Goal: Transaction & Acquisition: Subscribe to service/newsletter

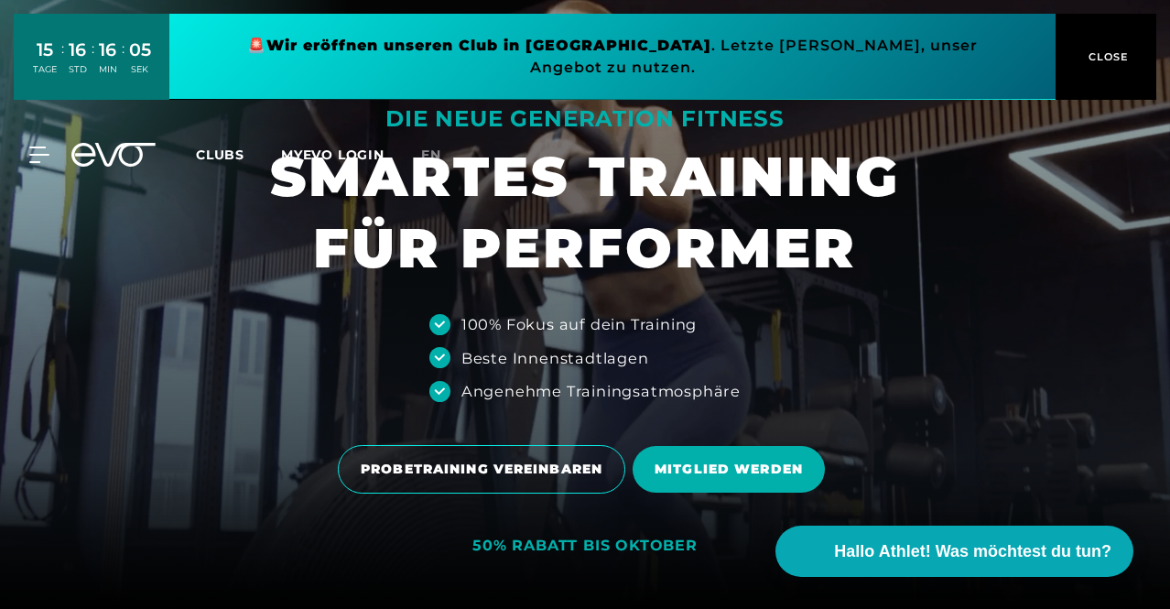
click at [1089, 51] on span "CLOSE" at bounding box center [1106, 57] width 45 height 16
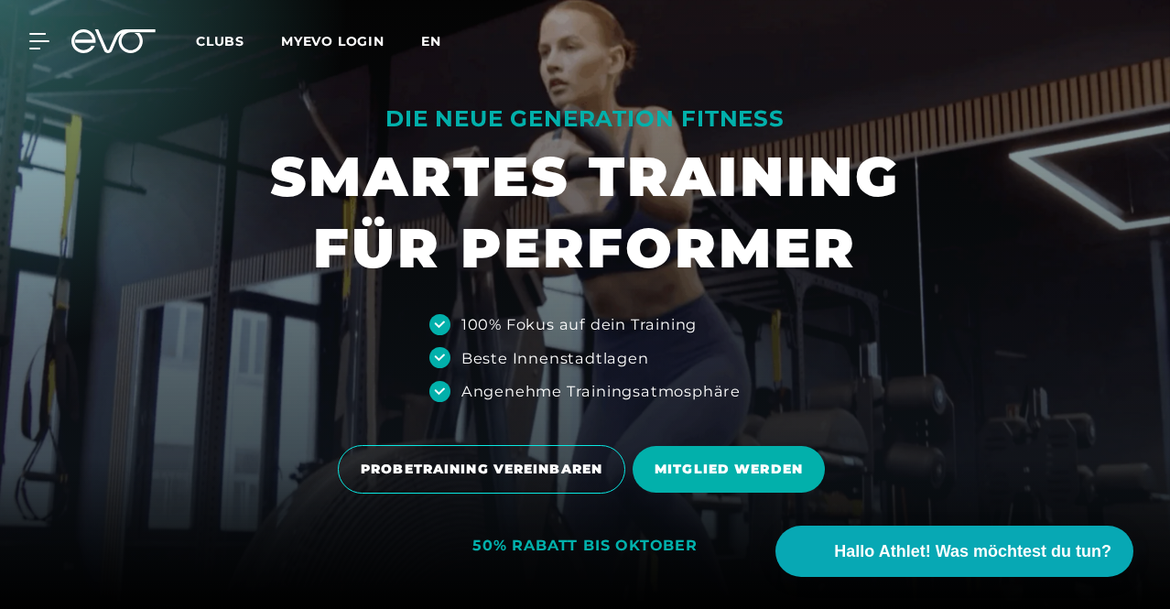
click at [441, 46] on span "en" at bounding box center [431, 41] width 20 height 16
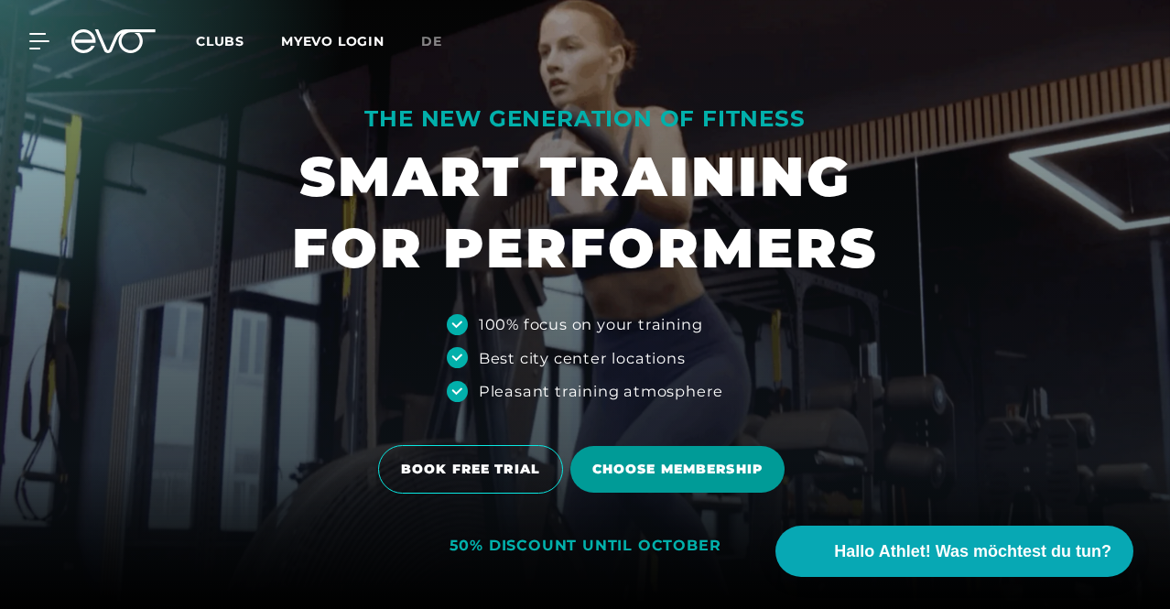
click at [658, 473] on span "Choose membership" at bounding box center [677, 468] width 170 height 19
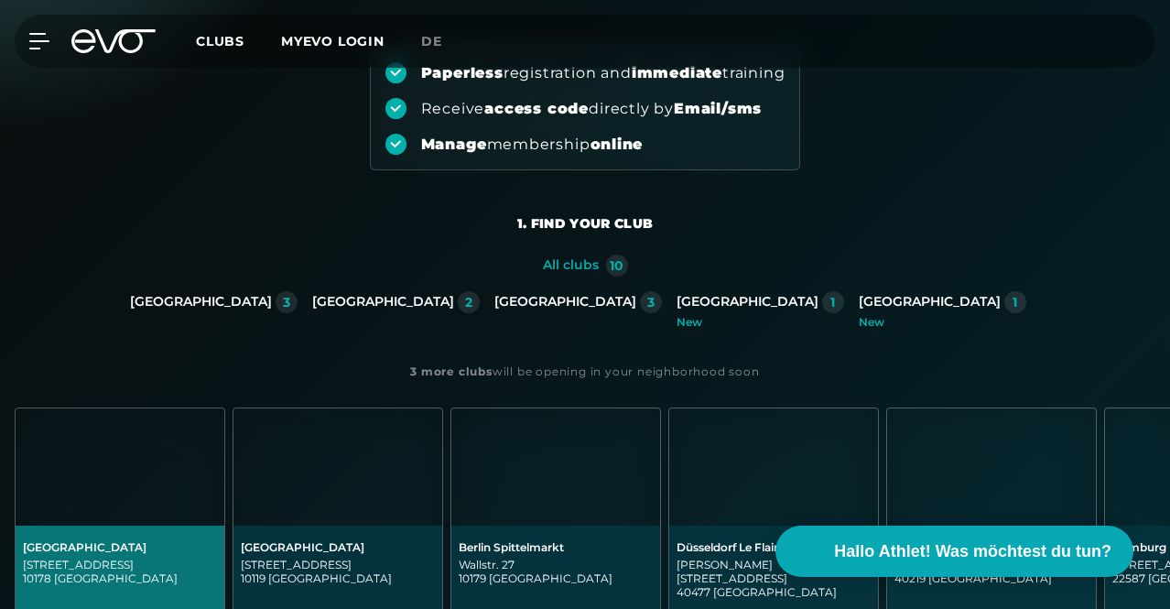
scroll to position [217, 0]
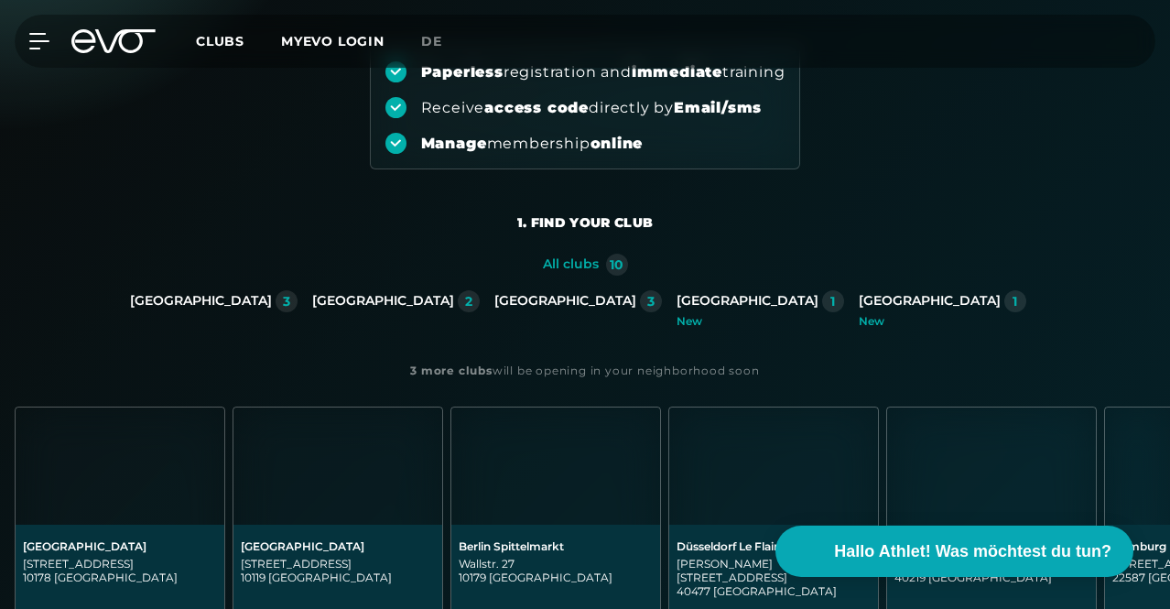
click at [130, 309] on div "[GEOGRAPHIC_DATA]" at bounding box center [201, 301] width 142 height 16
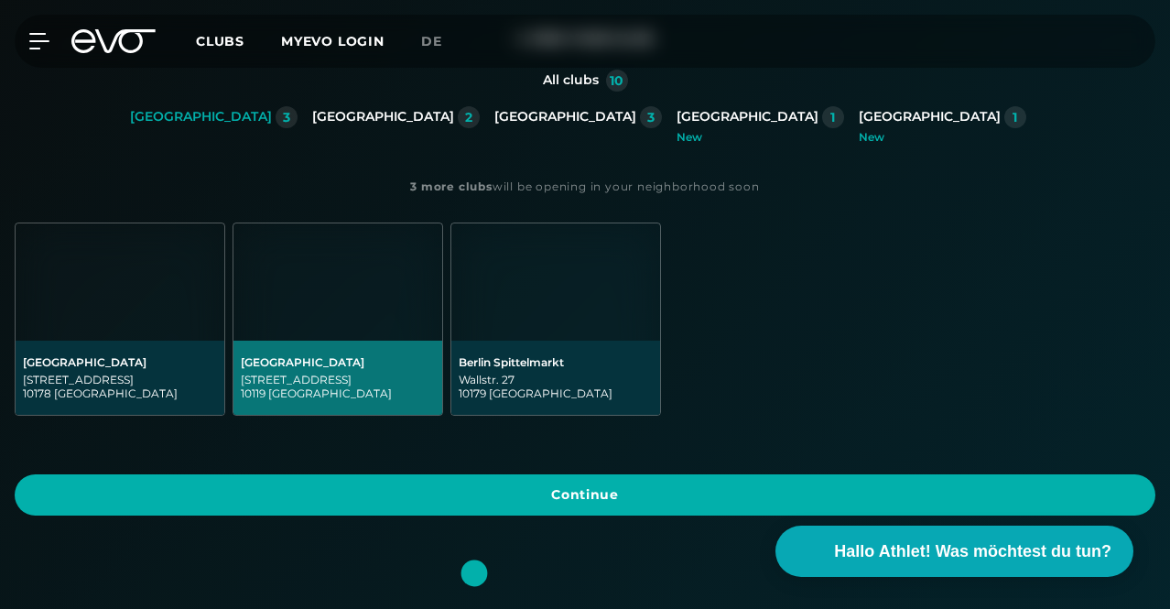
scroll to position [410, 0]
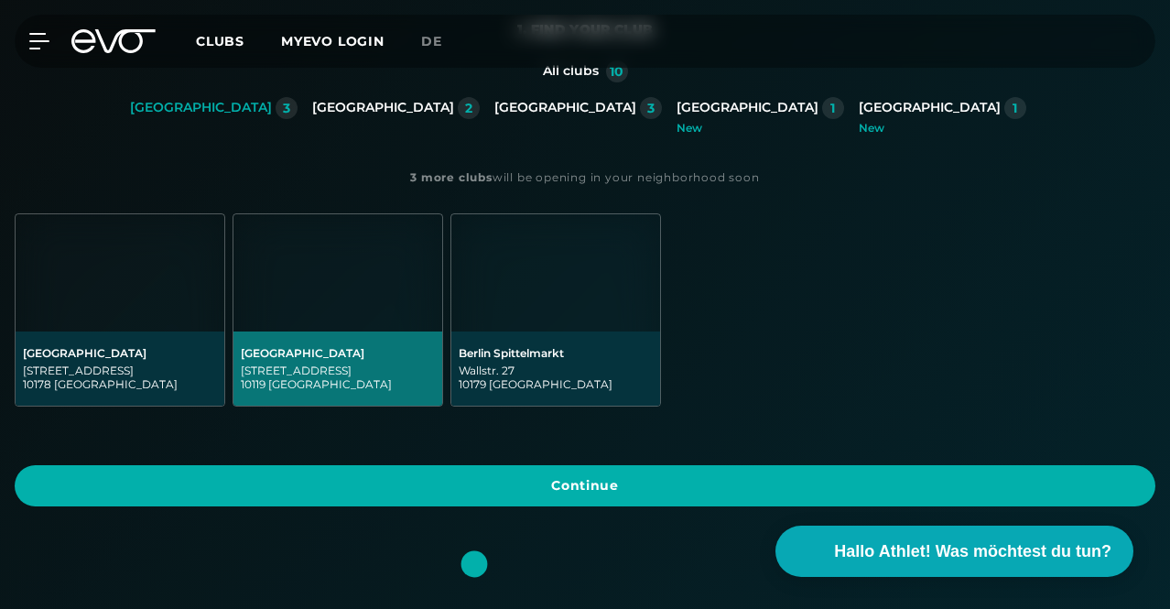
click at [435, 346] on div "[GEOGRAPHIC_DATA]" at bounding box center [338, 353] width 194 height 14
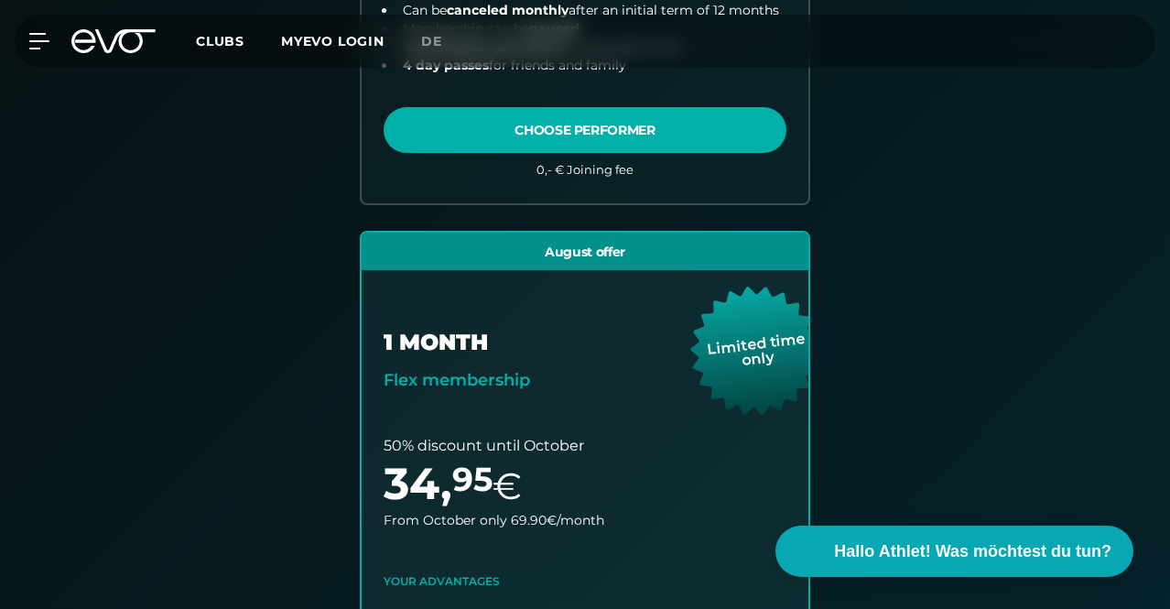
scroll to position [863, 0]
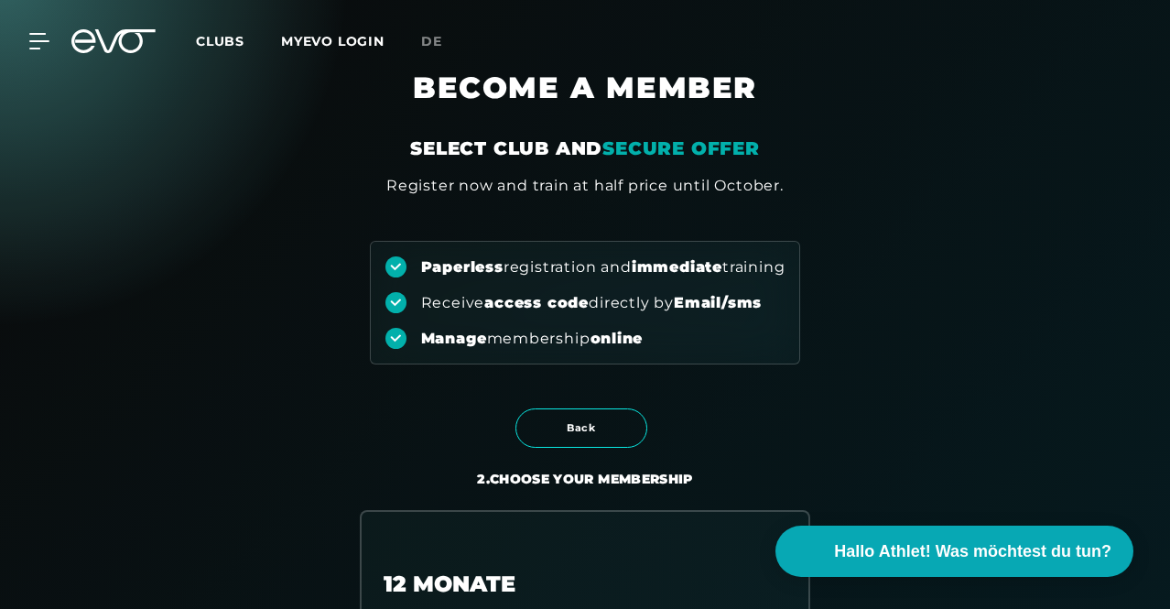
scroll to position [0, 0]
